Goal: Navigation & Orientation: Find specific page/section

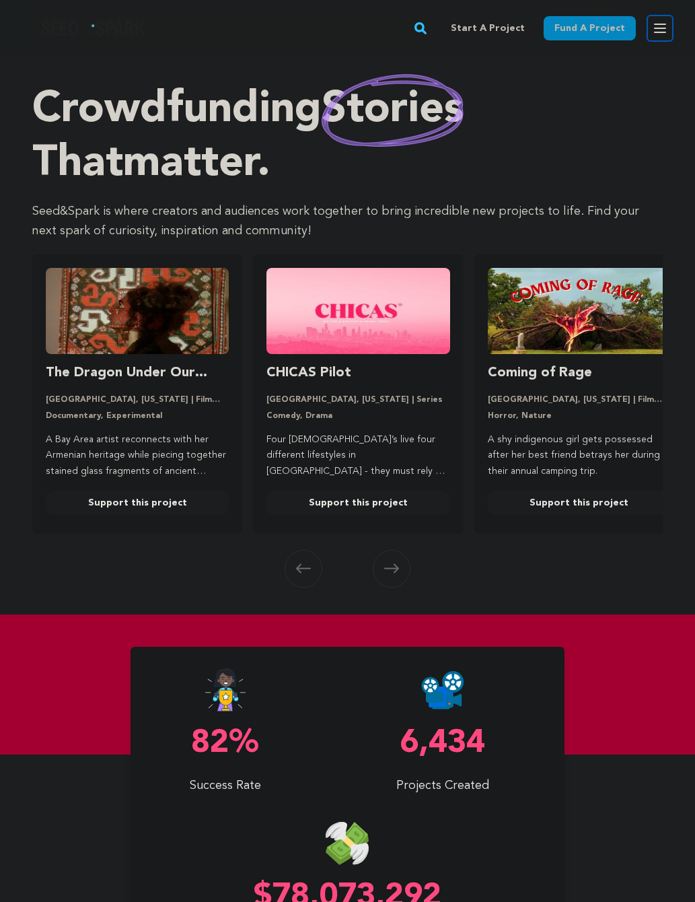
click at [658, 22] on icon "button" at bounding box center [660, 28] width 16 height 16
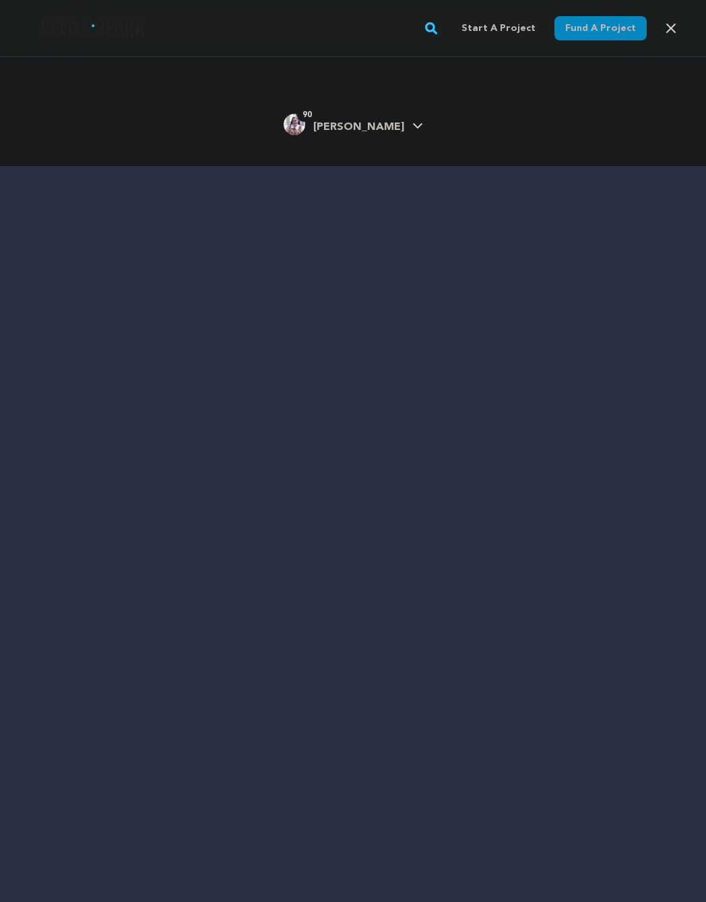
click at [360, 131] on span "[PERSON_NAME]" at bounding box center [358, 127] width 91 height 11
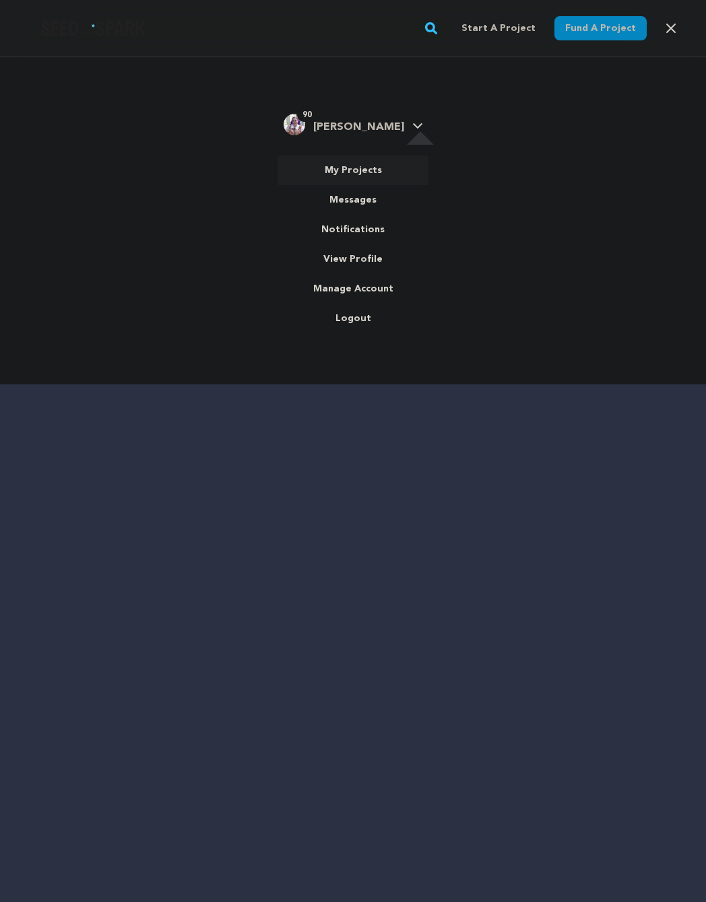
click at [351, 166] on link "My Projects" at bounding box center [352, 171] width 151 height 30
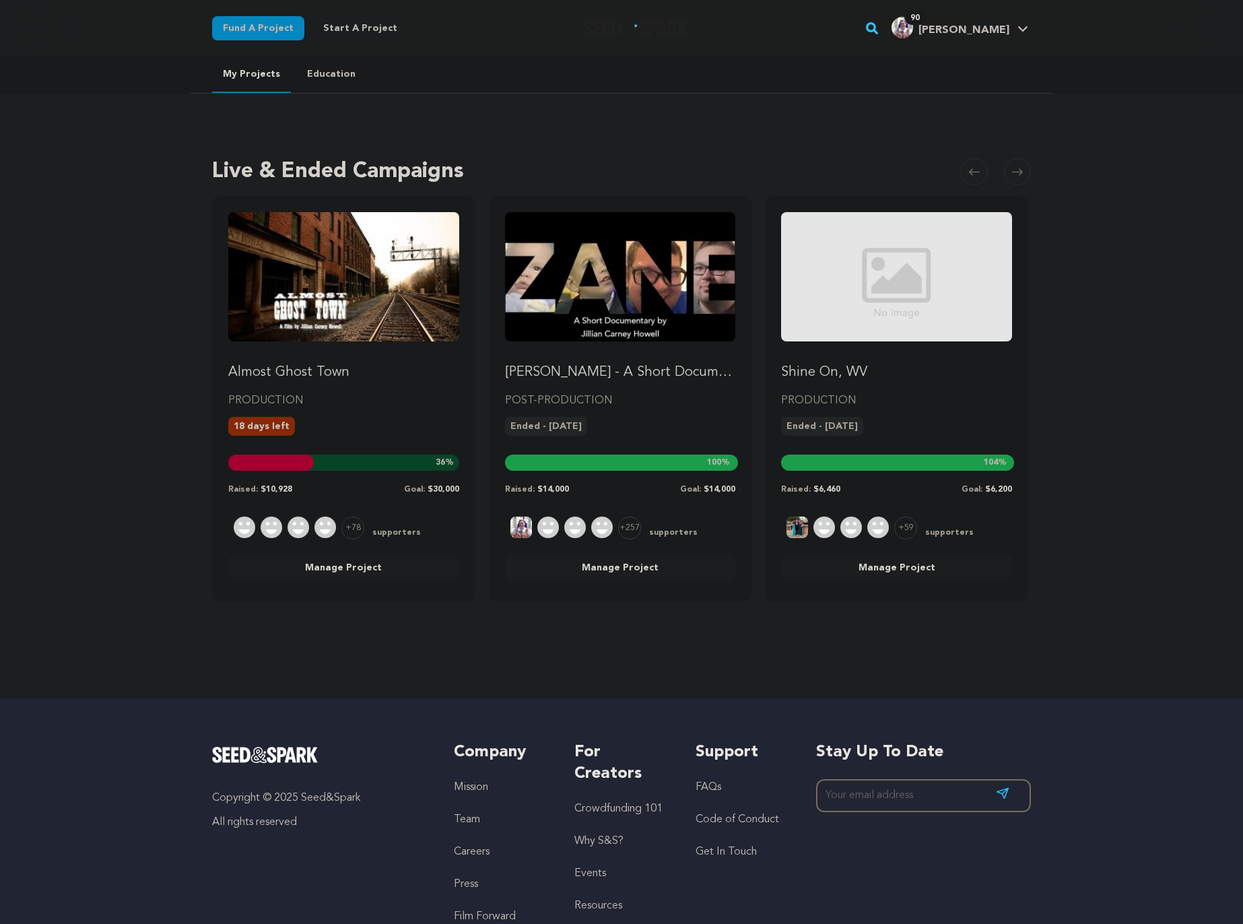
click at [341, 286] on img "Fund Almost Ghost Town" at bounding box center [343, 276] width 231 height 129
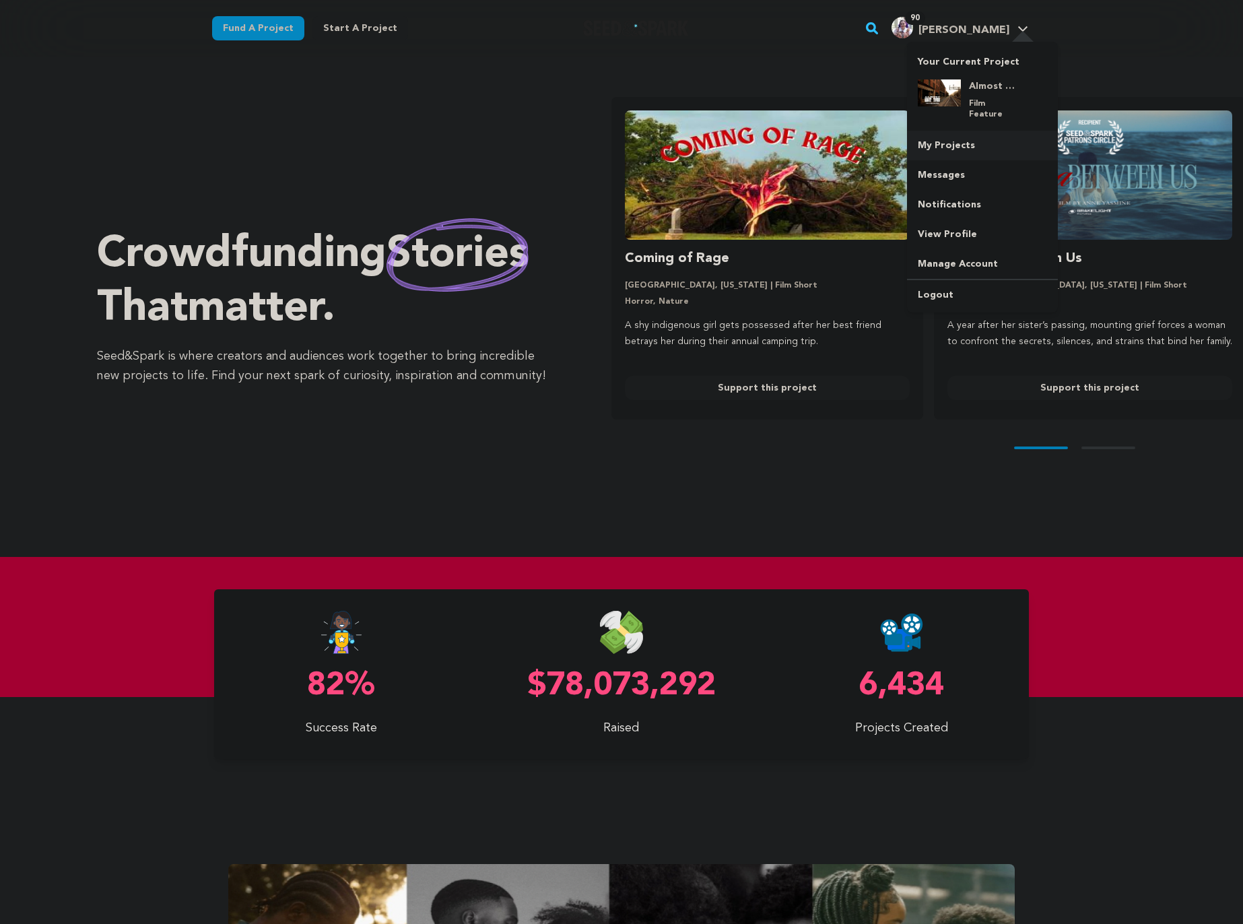
click at [949, 134] on link "My Projects" at bounding box center [982, 146] width 151 height 30
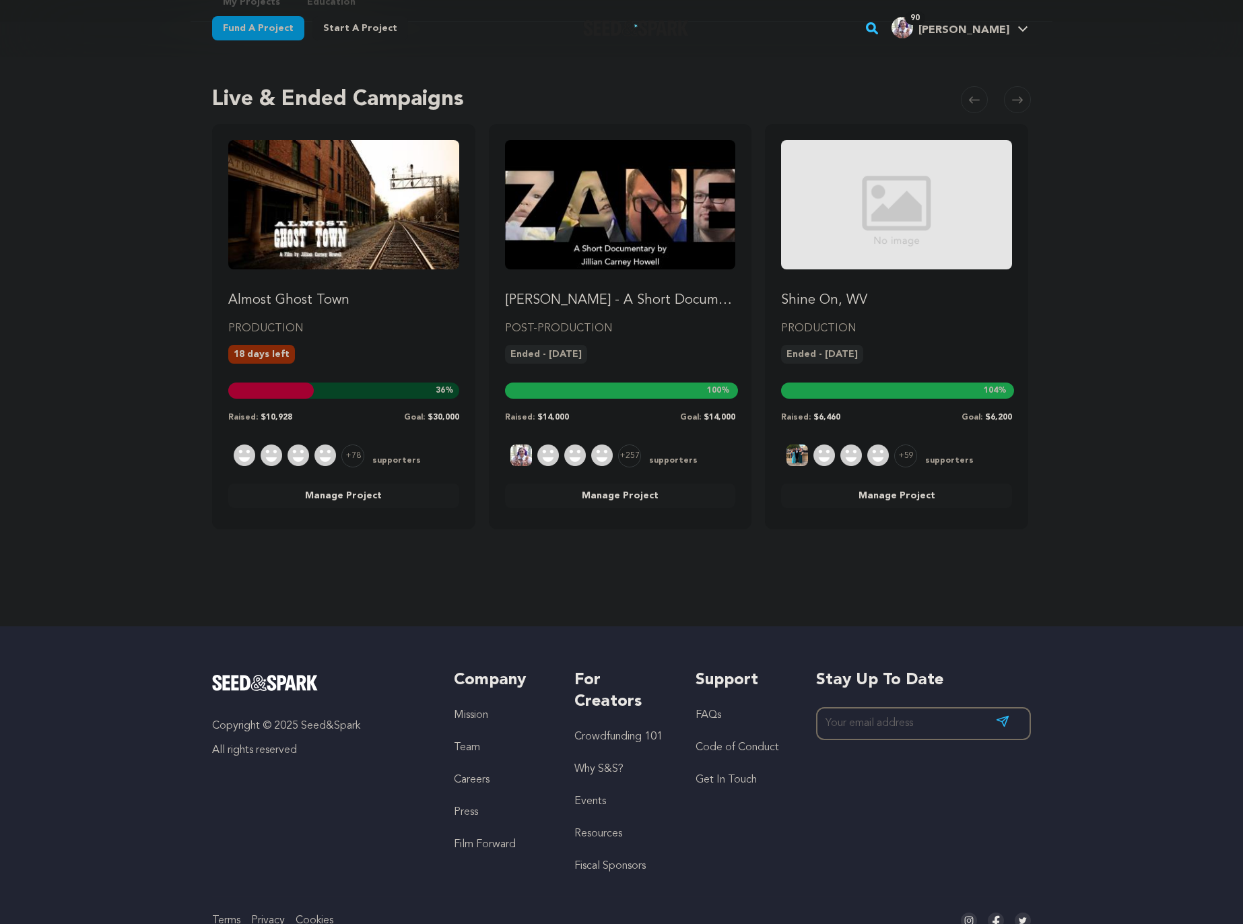
scroll to position [120, 0]
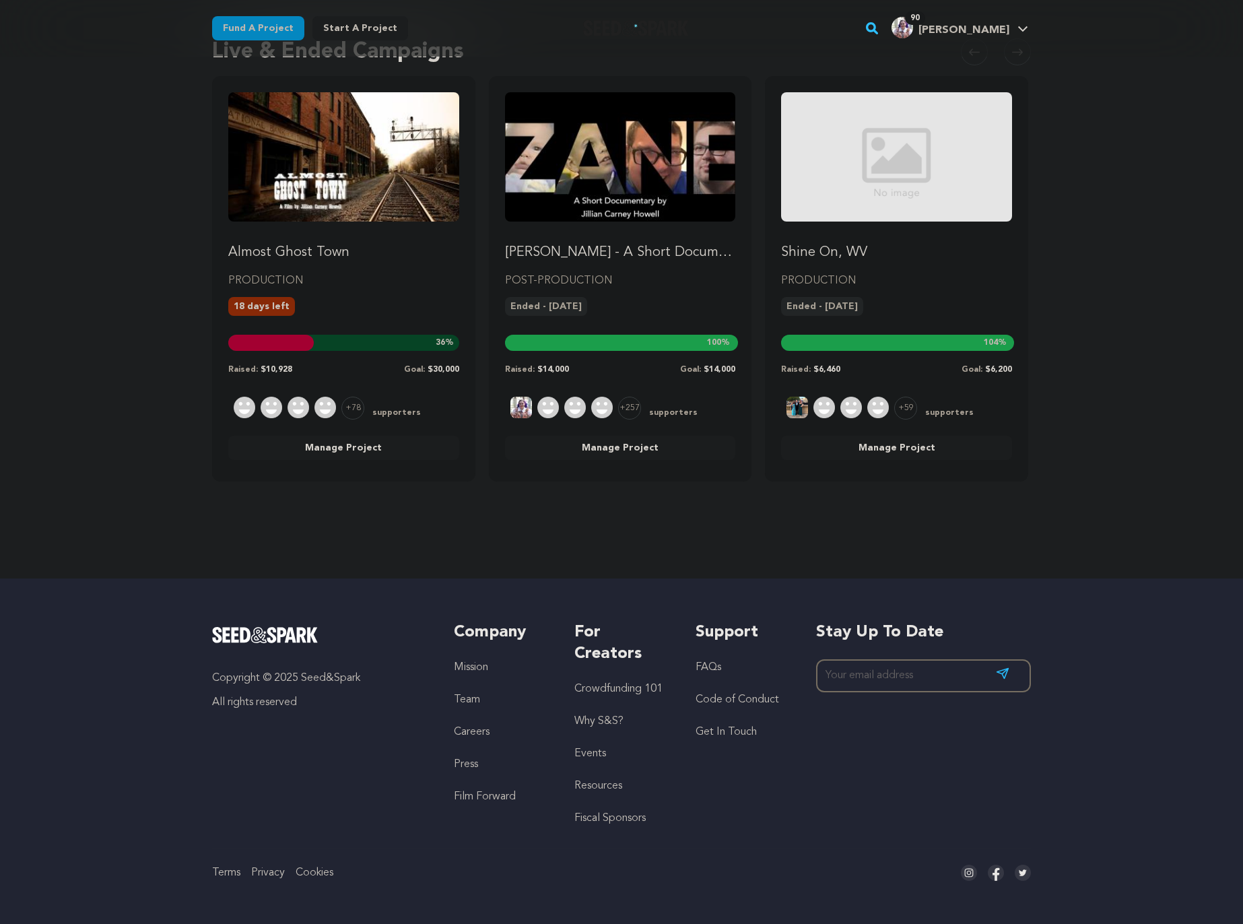
click at [465, 694] on link "Team" at bounding box center [467, 699] width 26 height 11
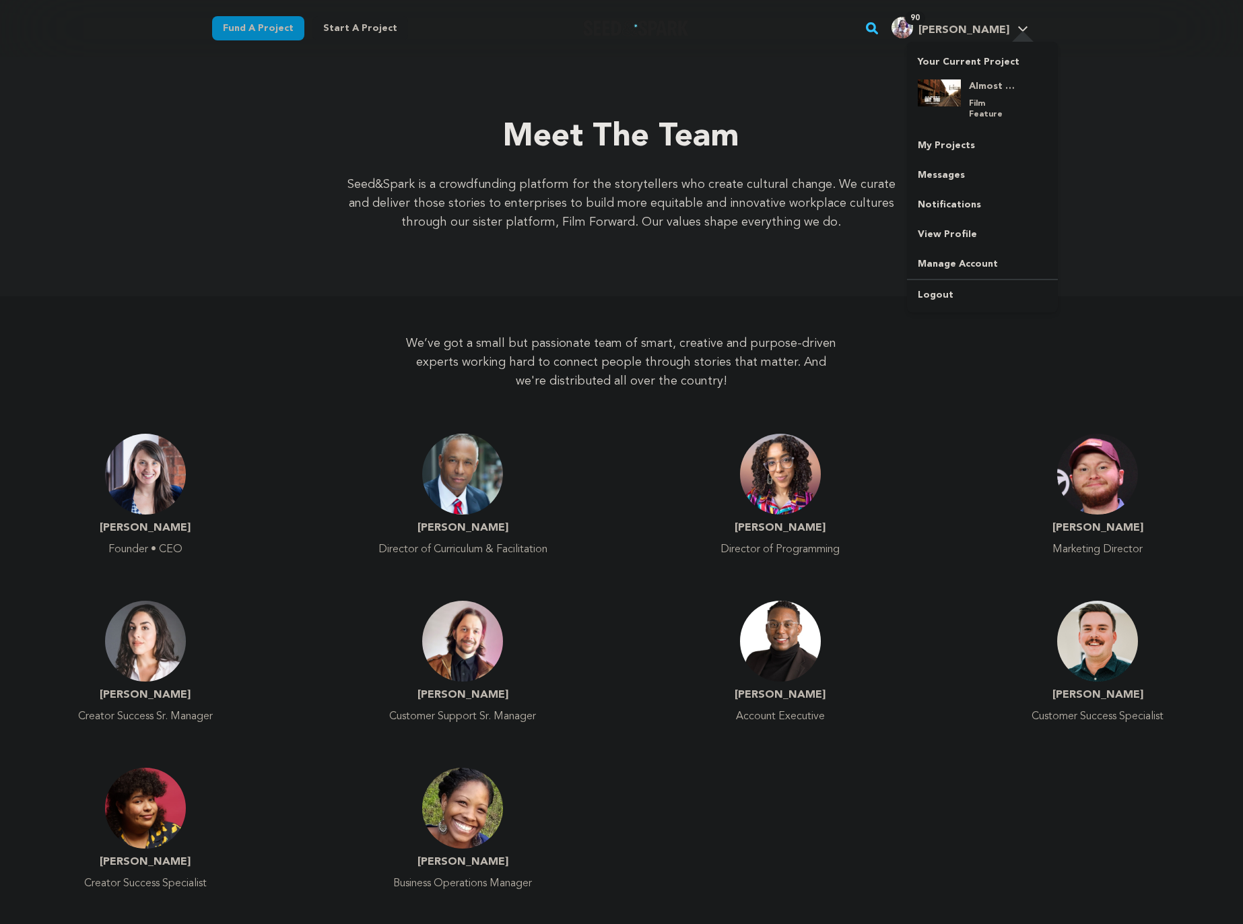
click at [913, 28] on img "Jillian H.'s Profile" at bounding box center [902, 28] width 22 height 22
click at [952, 164] on link "Messages" at bounding box center [982, 175] width 151 height 30
click at [945, 94] on img at bounding box center [939, 92] width 43 height 27
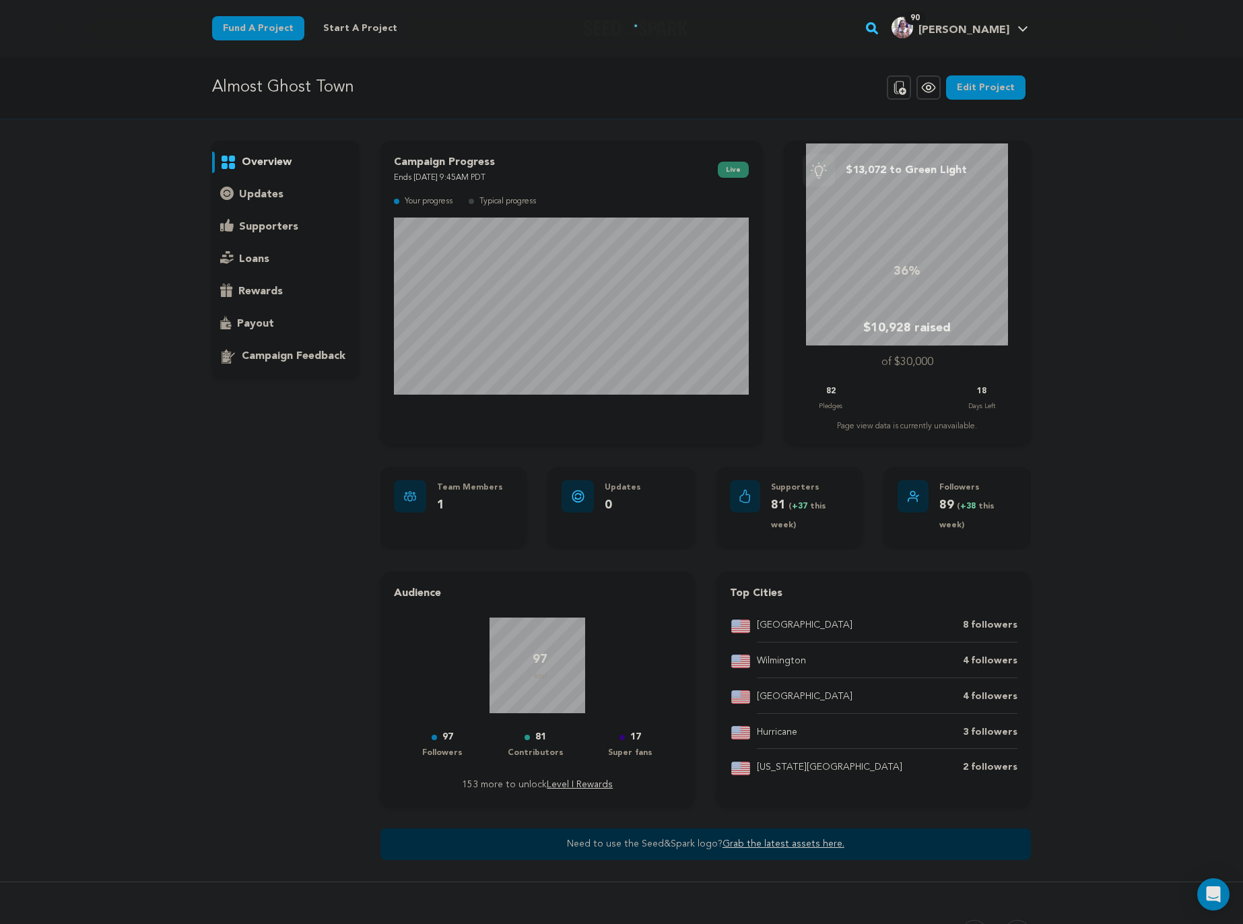
click at [1126, 452] on div "Almost Ghost Town Copy public preview link View project Edit Project View more …" at bounding box center [621, 708] width 1243 height 1302
